Goal: Task Accomplishment & Management: Manage account settings

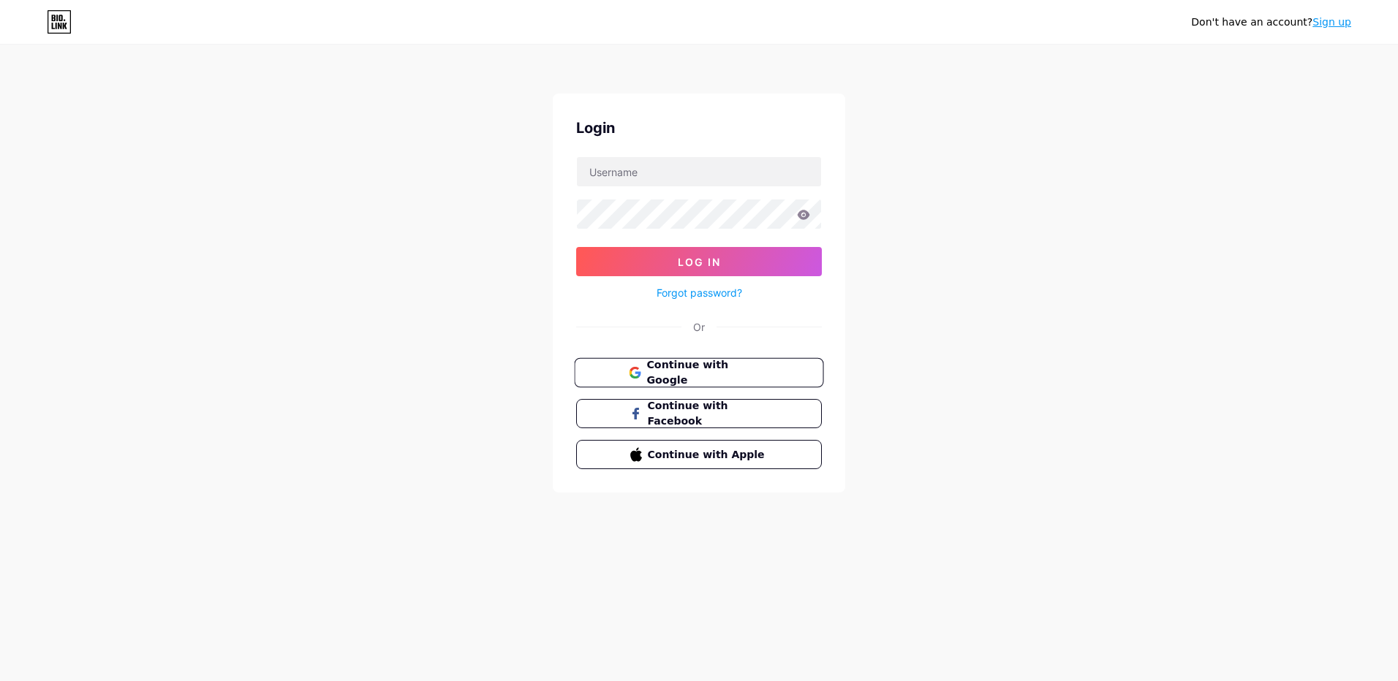
click at [687, 381] on button "Continue with Google" at bounding box center [698, 373] width 249 height 30
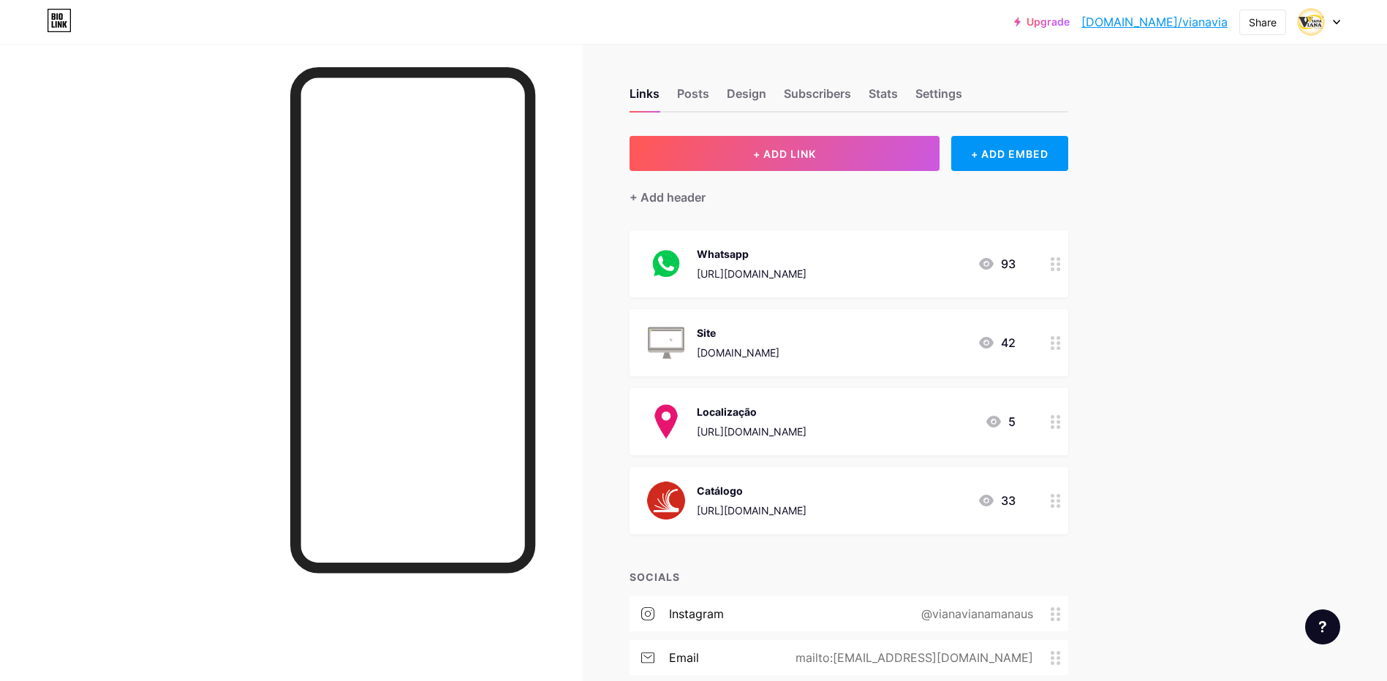
click at [992, 345] on icon at bounding box center [986, 343] width 15 height 12
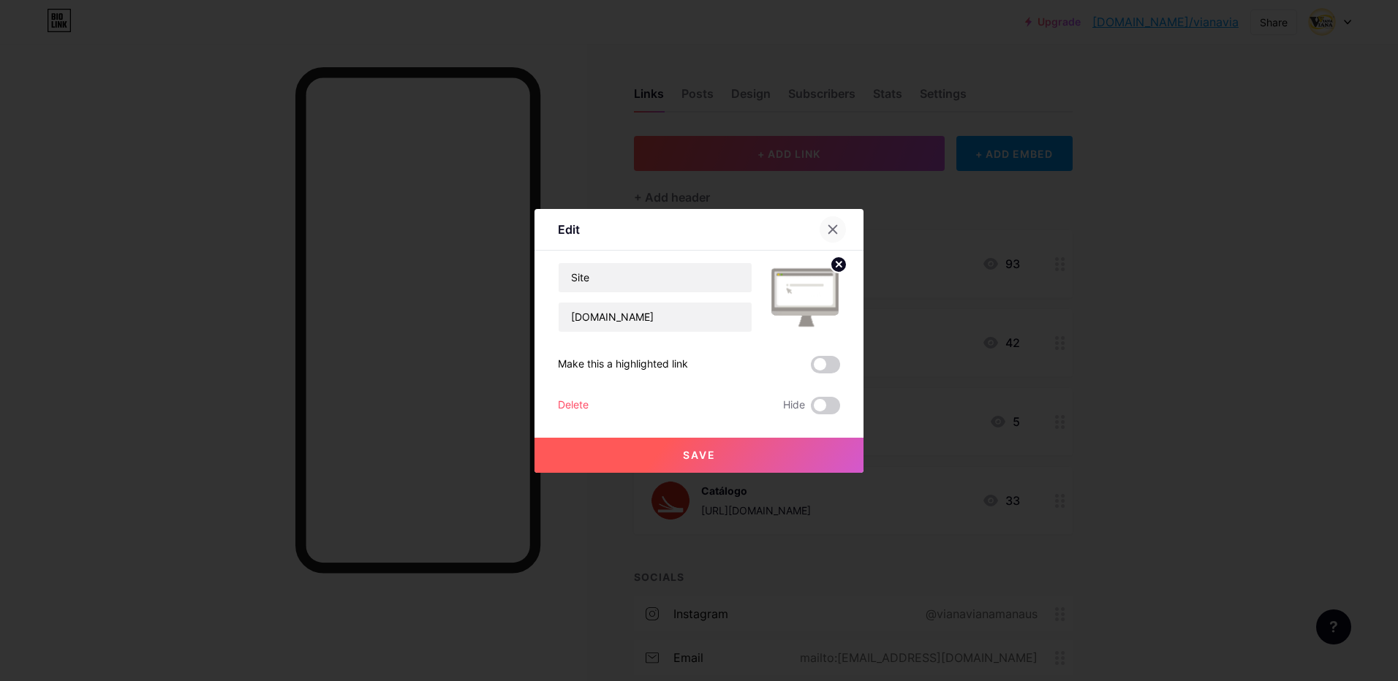
click at [833, 227] on icon at bounding box center [833, 230] width 12 height 12
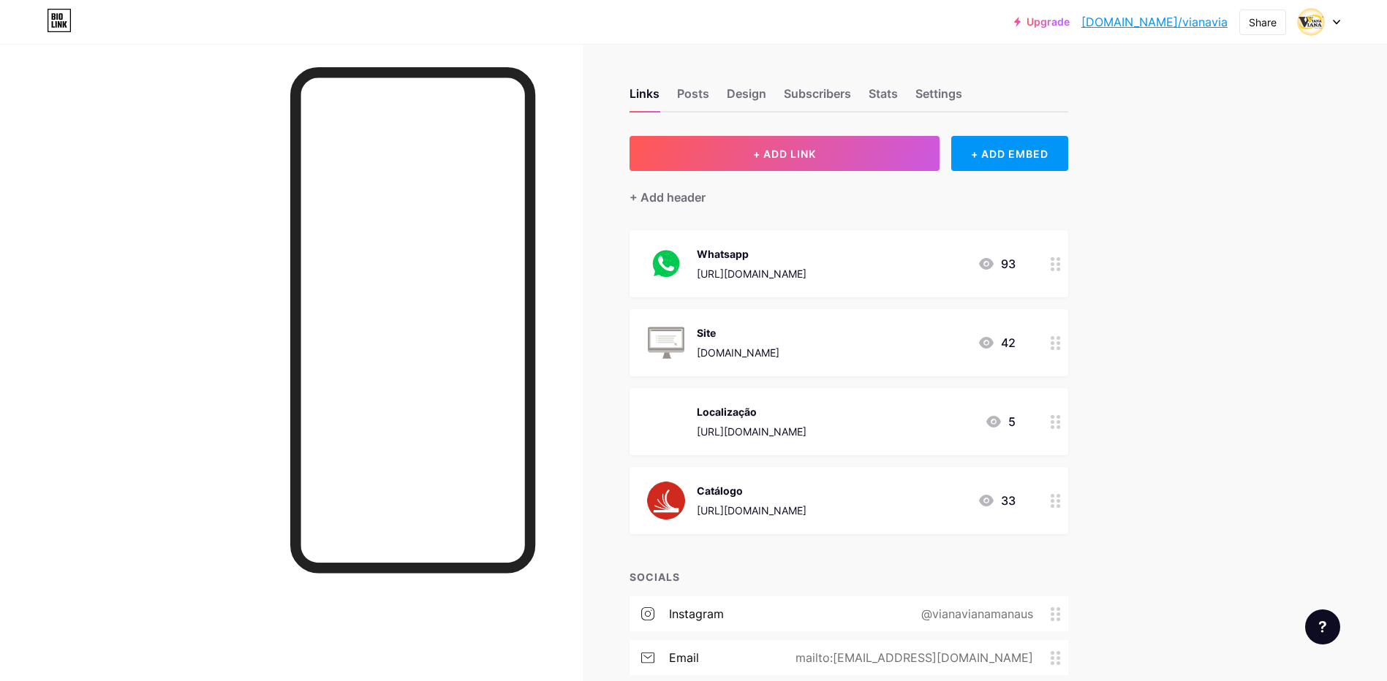
click at [1066, 349] on div at bounding box center [1055, 342] width 25 height 67
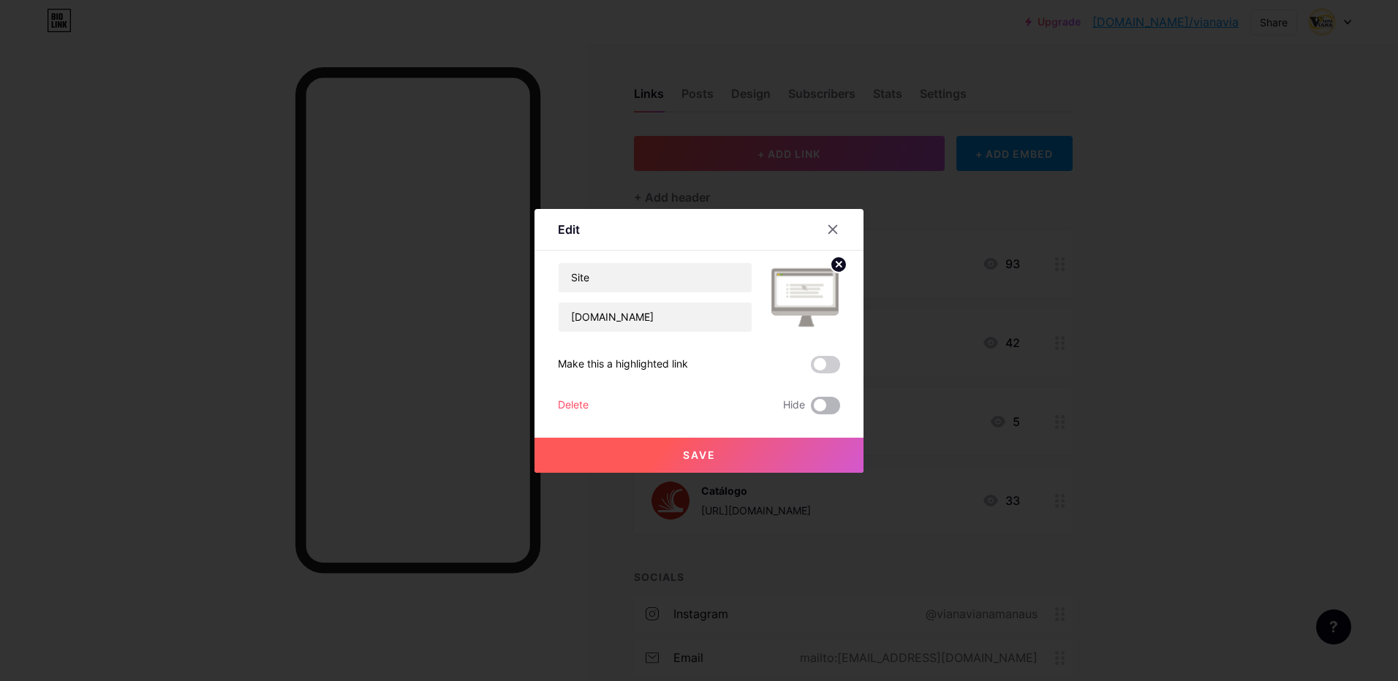
click at [820, 409] on span at bounding box center [825, 406] width 29 height 18
click at [811, 409] on input "checkbox" at bounding box center [811, 409] width 0 height 0
click at [821, 409] on span at bounding box center [825, 406] width 29 height 18
click at [811, 409] on input "checkbox" at bounding box center [811, 409] width 0 height 0
click at [821, 409] on span at bounding box center [825, 406] width 29 height 18
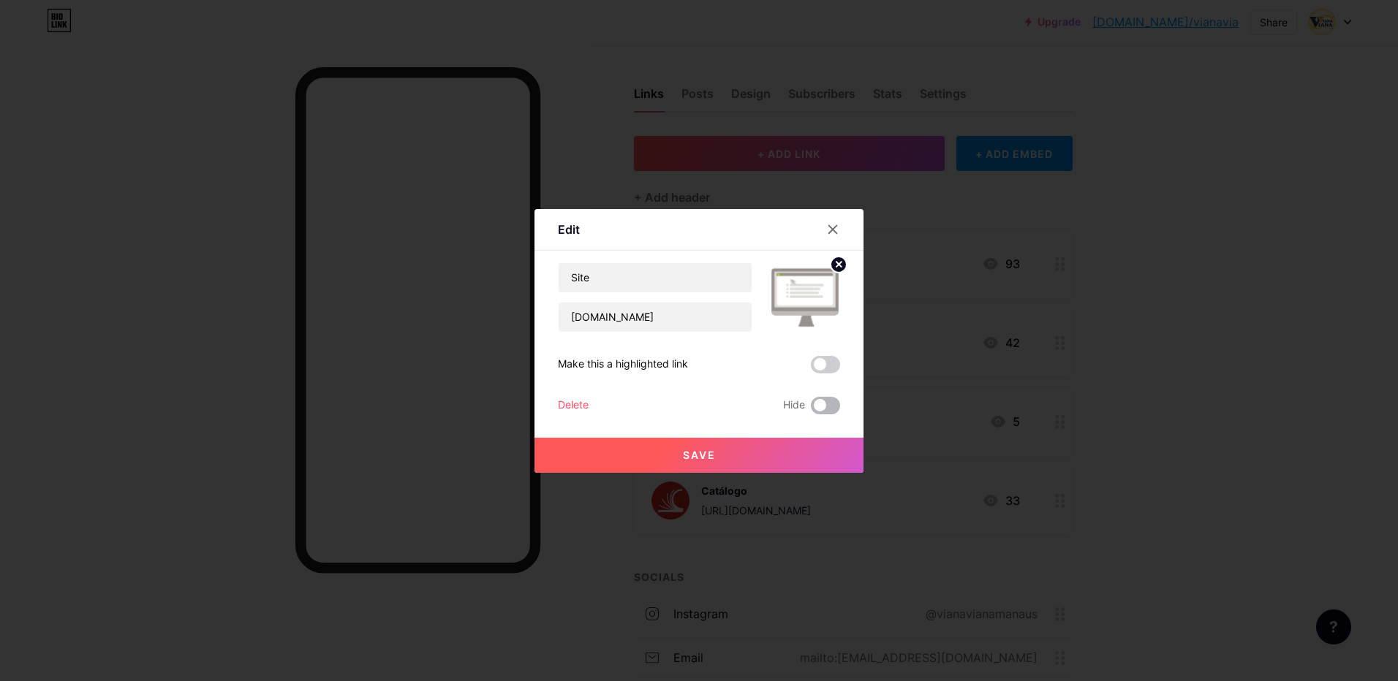
click at [811, 409] on input "checkbox" at bounding box center [811, 409] width 0 height 0
click at [747, 458] on button "Save" at bounding box center [698, 455] width 329 height 35
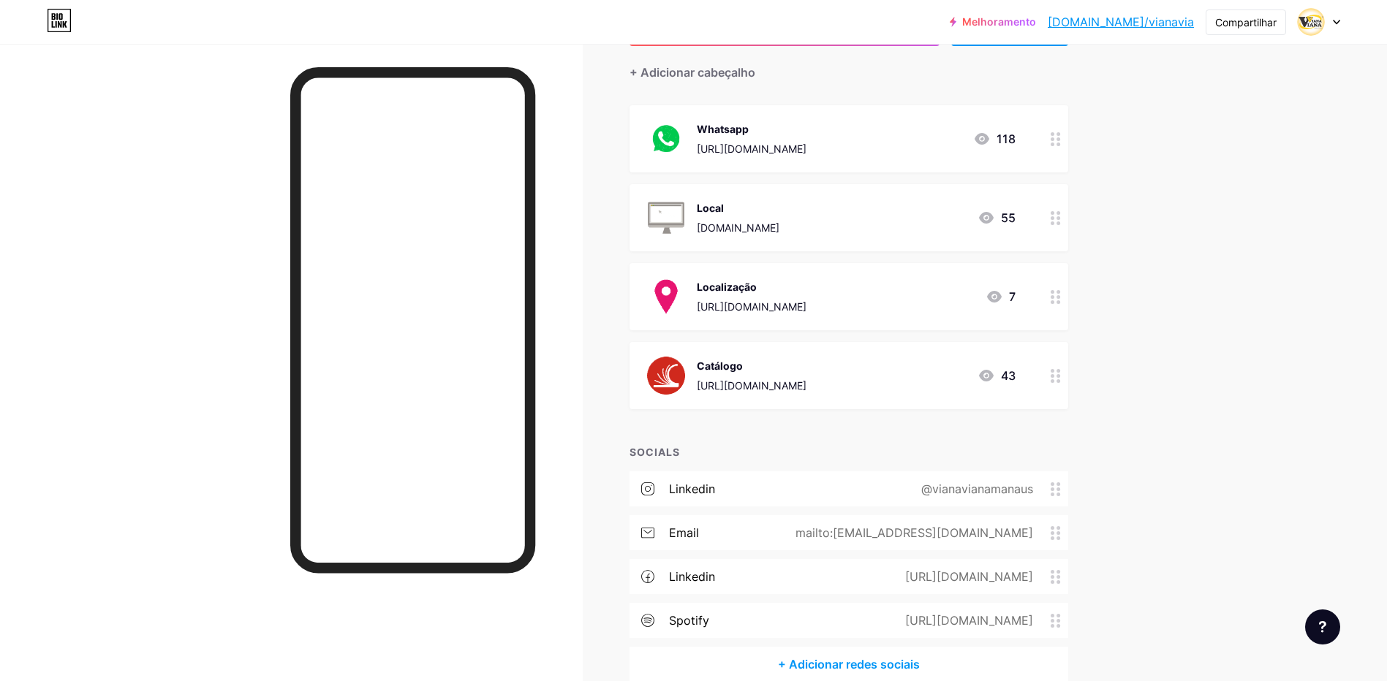
scroll to position [52, 0]
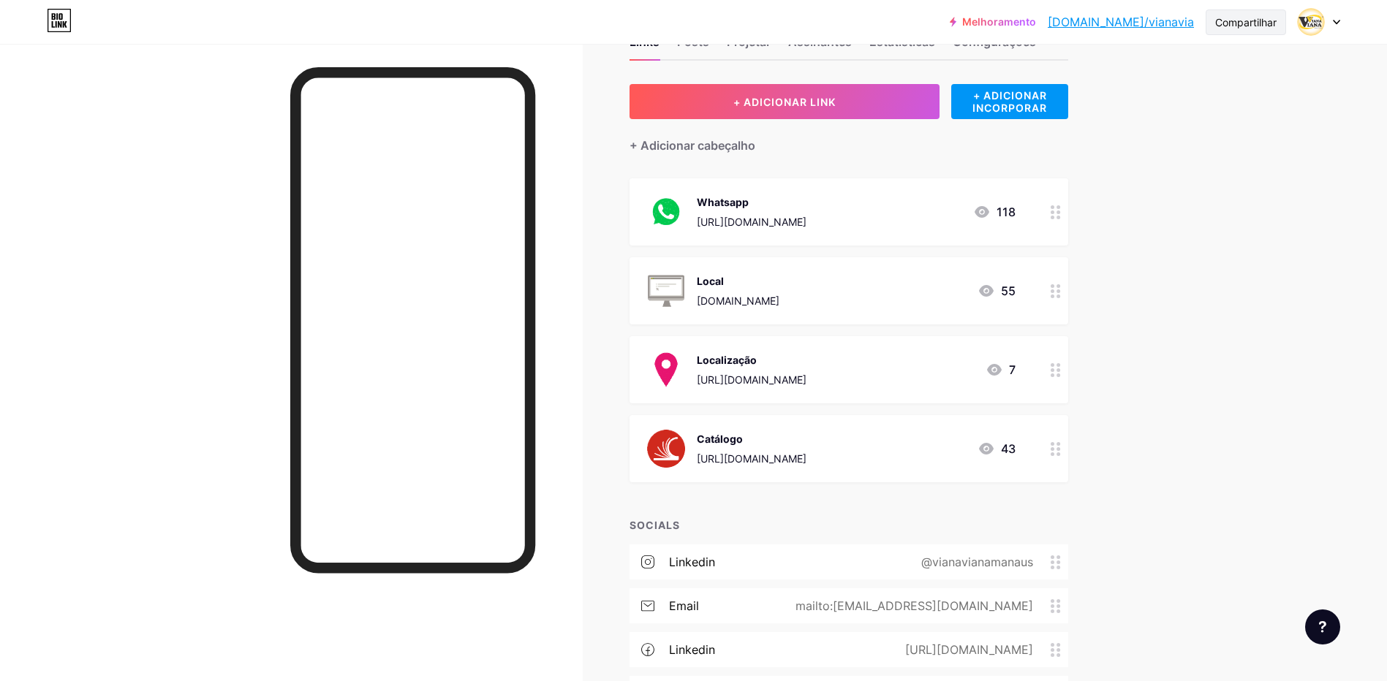
click at [1224, 26] on div "Compartilhar" at bounding box center [1245, 22] width 61 height 15
click at [1148, 112] on div "Obter meu código QR" at bounding box center [1174, 111] width 121 height 18
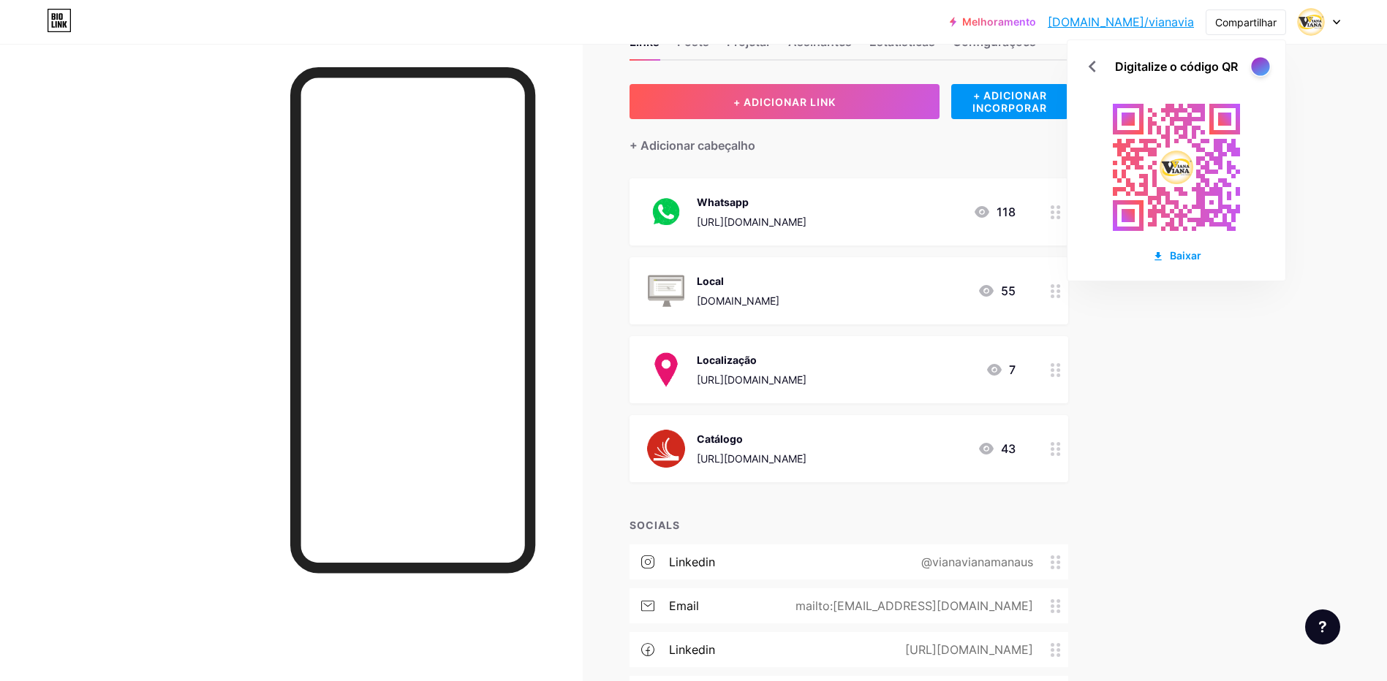
click at [1259, 68] on div at bounding box center [1260, 66] width 18 height 18
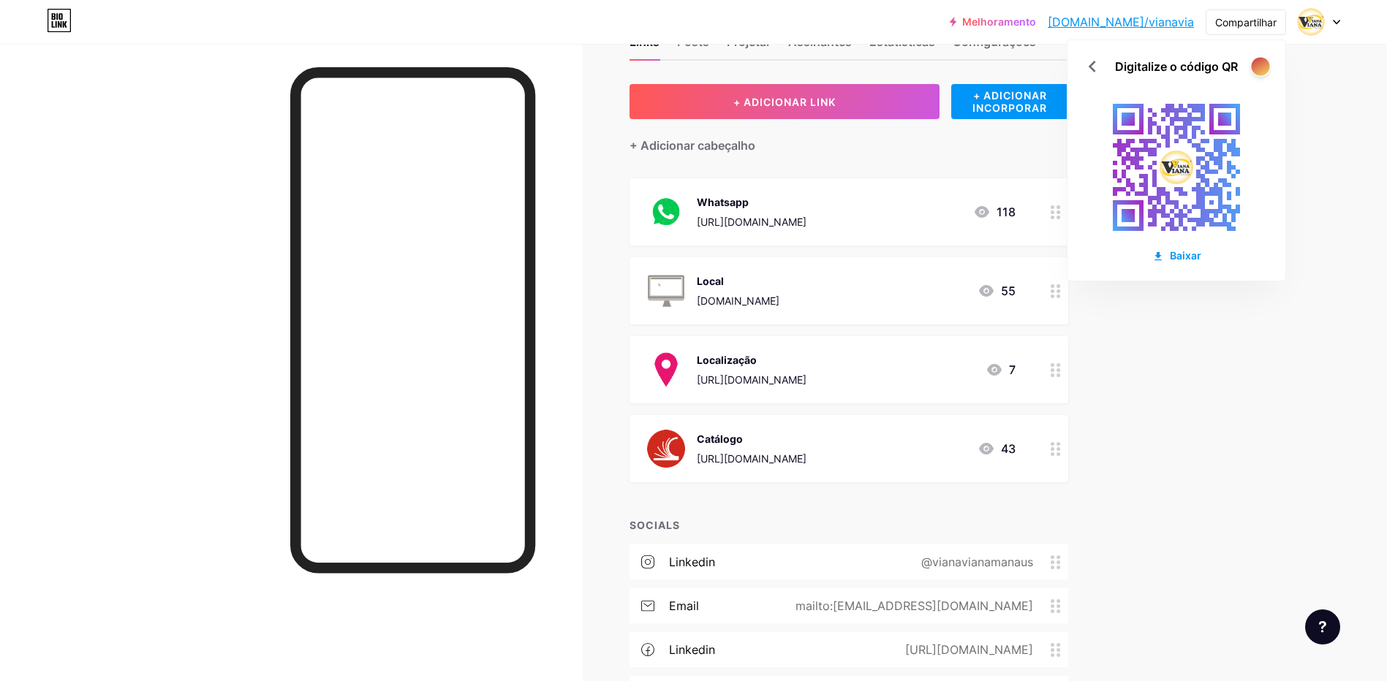
click at [1259, 68] on div at bounding box center [1260, 66] width 18 height 18
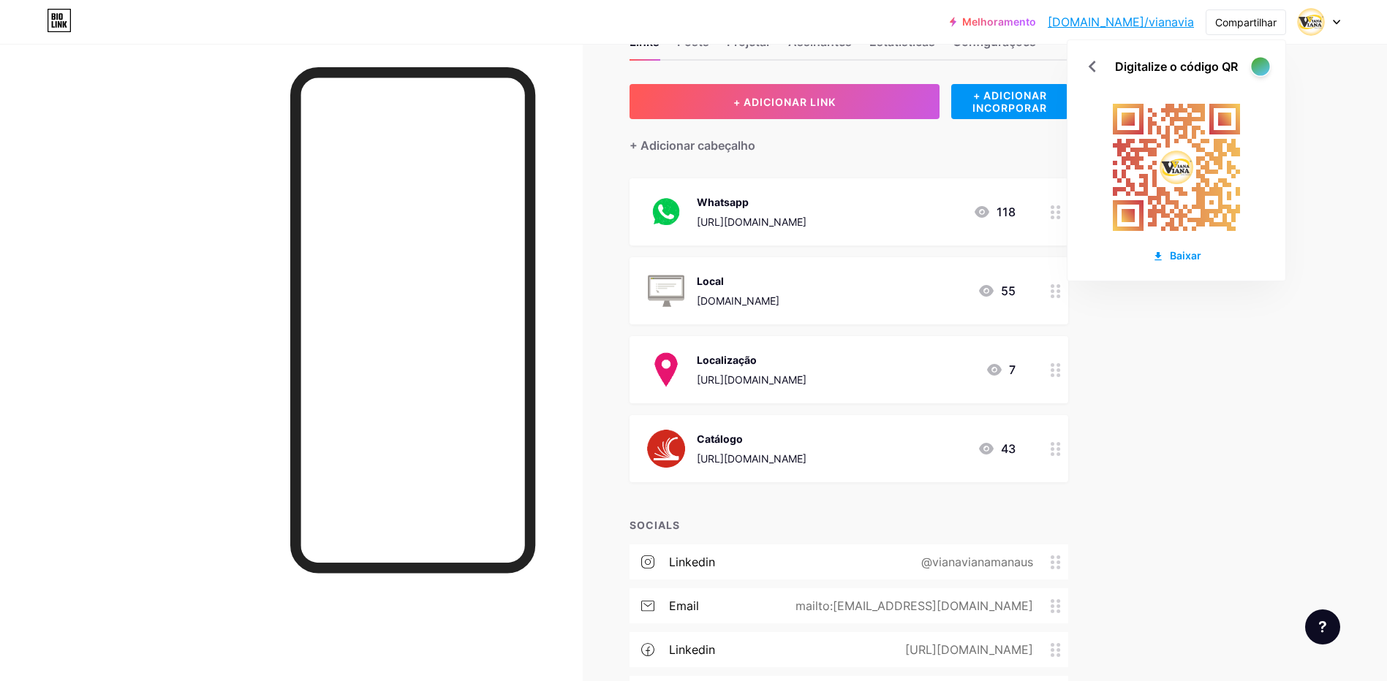
click at [1259, 68] on div at bounding box center [1260, 66] width 18 height 18
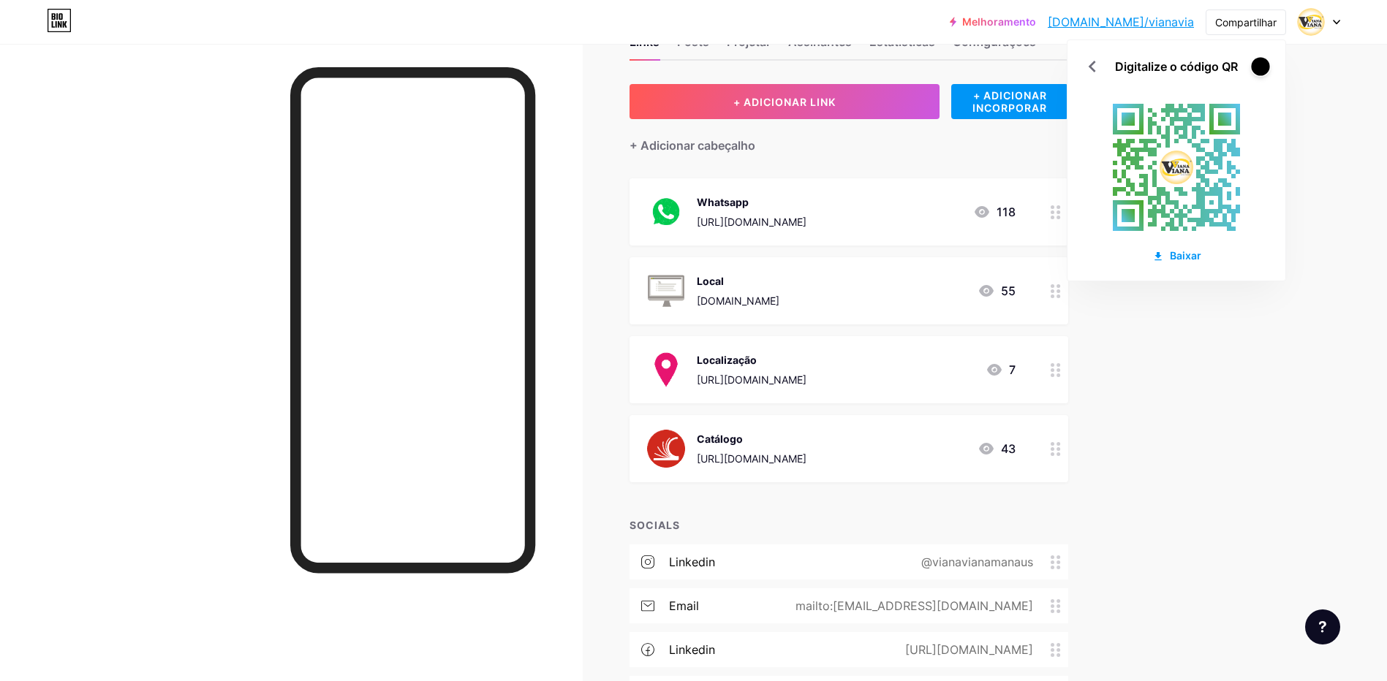
click at [1259, 68] on div at bounding box center [1260, 66] width 18 height 18
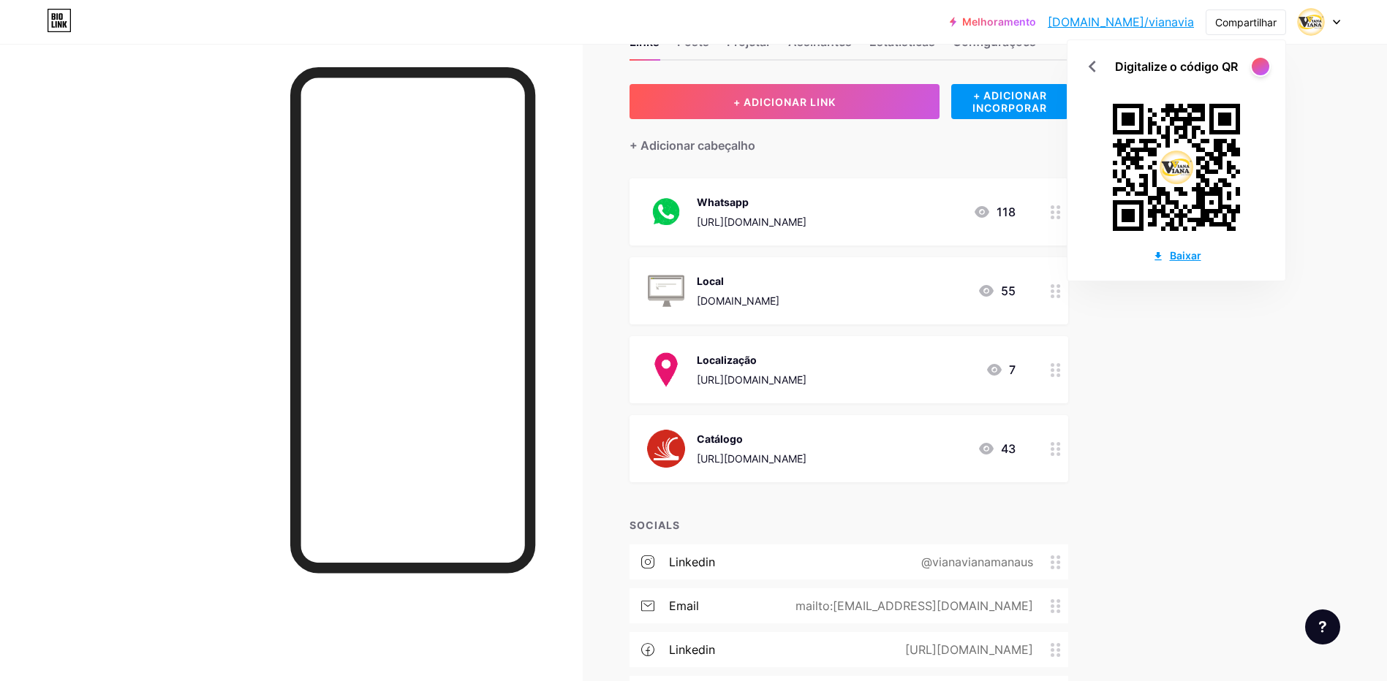
click at [1189, 252] on font "Baixar" at bounding box center [1185, 255] width 31 height 15
